Goal: Check status: Check status

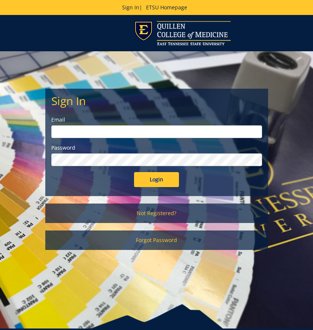
click at [101, 132] on input "email" at bounding box center [156, 131] width 211 height 13
type input "[EMAIL_ADDRESS][DOMAIN_NAME]"
click at [134, 172] on input "Login" at bounding box center [156, 179] width 45 height 15
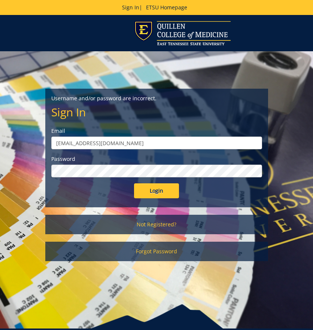
click at [134, 184] on input "Login" at bounding box center [156, 191] width 45 height 15
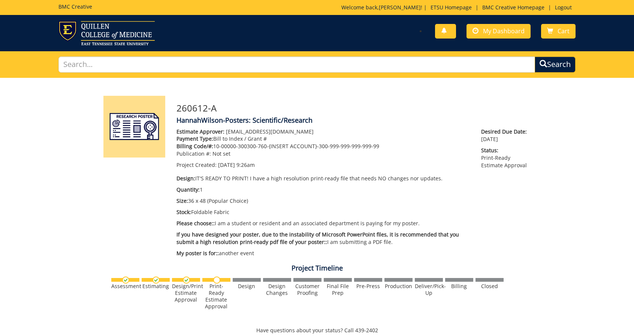
click at [247, 281] on div at bounding box center [247, 280] width 28 height 4
click at [219, 281] on img at bounding box center [216, 280] width 7 height 7
click at [218, 279] on img at bounding box center [216, 280] width 7 height 7
click at [217, 279] on img at bounding box center [216, 280] width 7 height 7
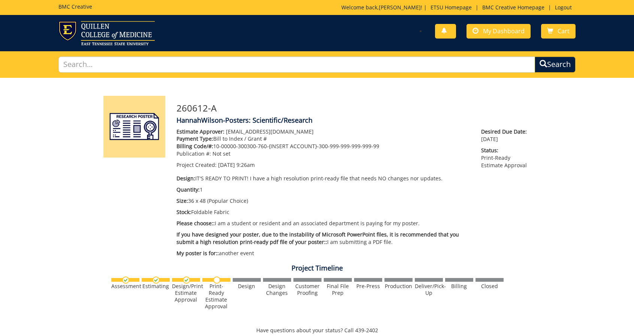
click at [217, 279] on img at bounding box center [216, 280] width 7 height 7
click at [313, 31] on span "My Dashboard" at bounding box center [504, 31] width 42 height 8
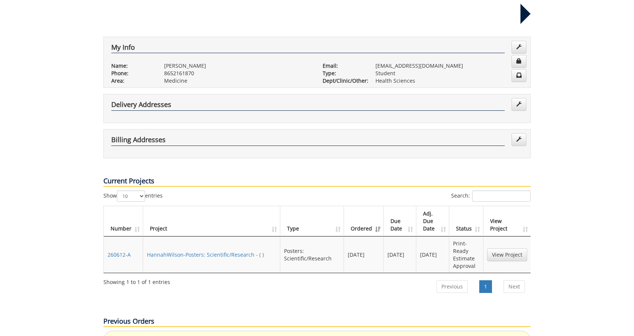
scroll to position [112, 0]
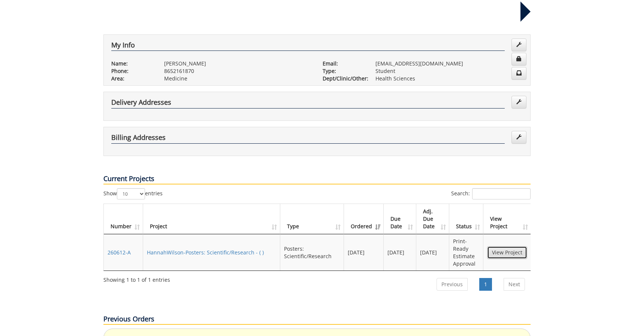
click at [501, 246] on link "View Project" at bounding box center [507, 252] width 40 height 13
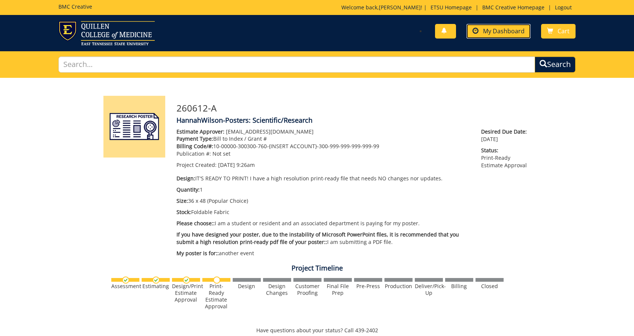
click at [501, 30] on span "My Dashboard" at bounding box center [504, 31] width 42 height 8
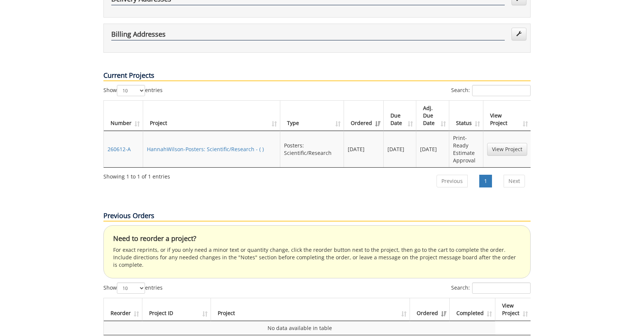
scroll to position [187, 0]
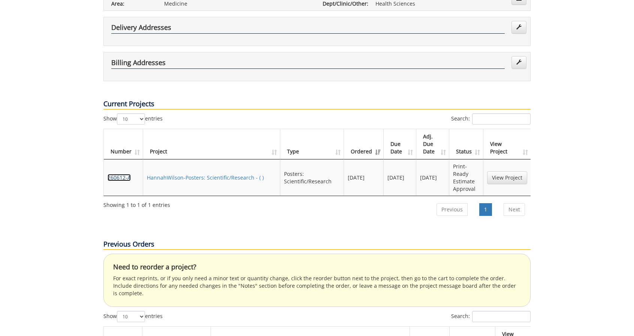
click at [127, 174] on link "260612-A" at bounding box center [118, 177] width 23 height 7
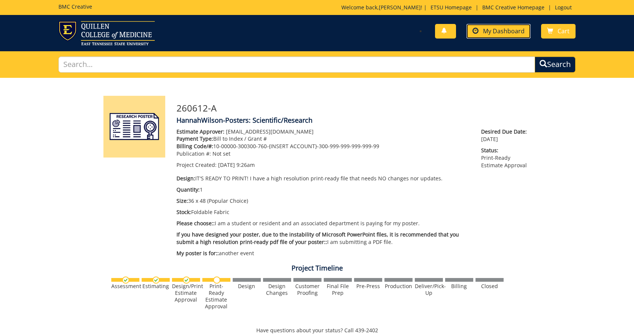
click at [494, 34] on span "My Dashboard" at bounding box center [504, 31] width 42 height 8
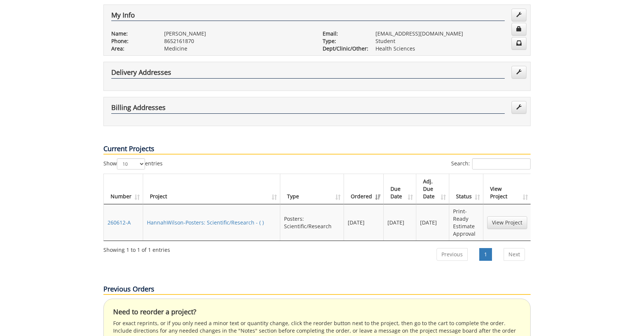
scroll to position [150, 0]
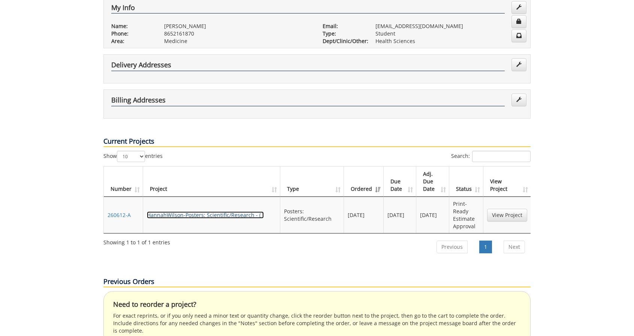
click at [188, 212] on link "HannahWilson-Posters: Scientific/Research - ( )" at bounding box center [205, 215] width 117 height 7
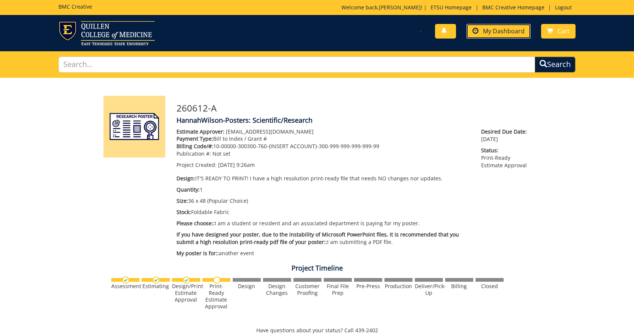
click at [502, 31] on span "My Dashboard" at bounding box center [504, 31] width 42 height 8
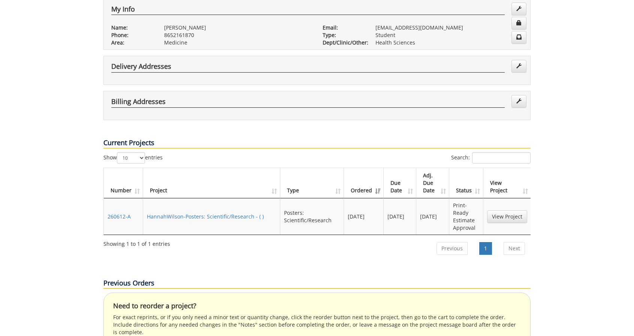
scroll to position [150, 0]
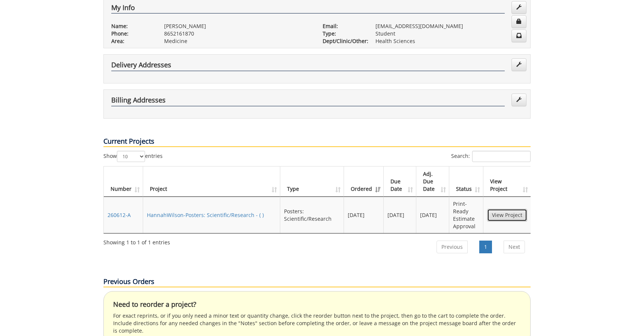
click at [500, 209] on link "View Project" at bounding box center [507, 215] width 40 height 13
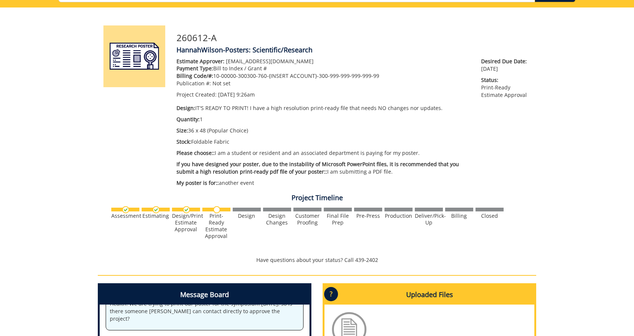
scroll to position [75, 0]
